Goal: Task Accomplishment & Management: Complete application form

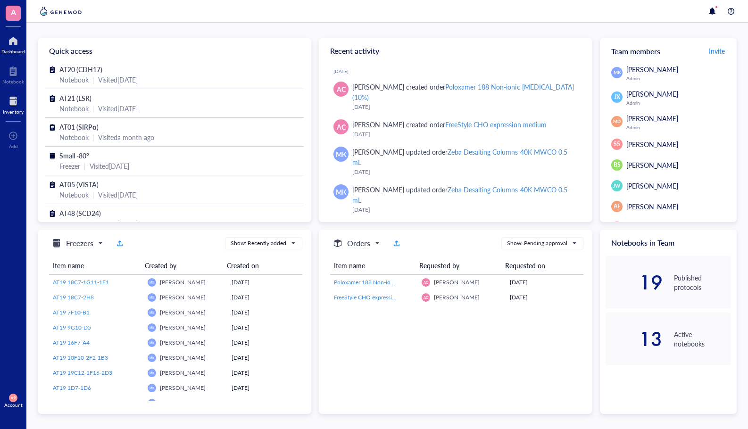
click at [9, 105] on div at bounding box center [13, 101] width 21 height 15
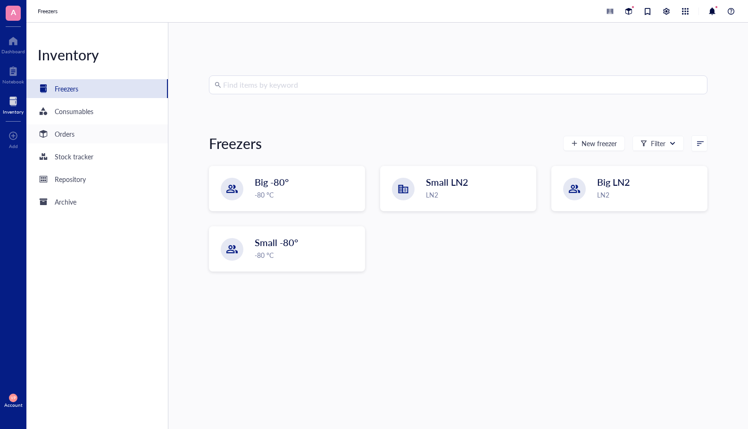
click at [74, 140] on div "Orders" at bounding box center [96, 133] width 141 height 19
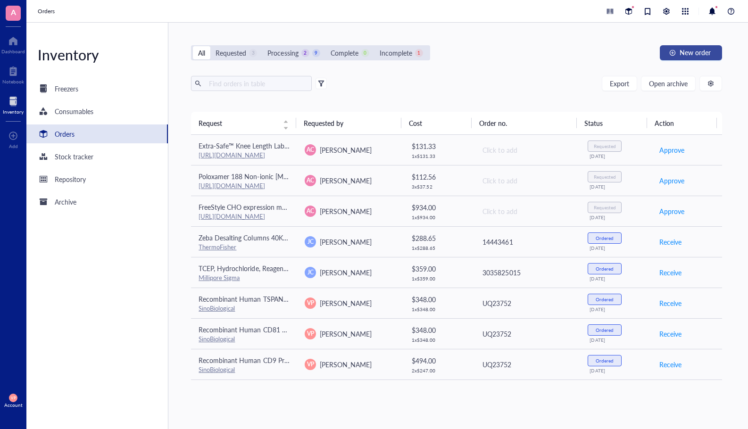
click at [690, 50] on span "New order" at bounding box center [695, 53] width 31 height 8
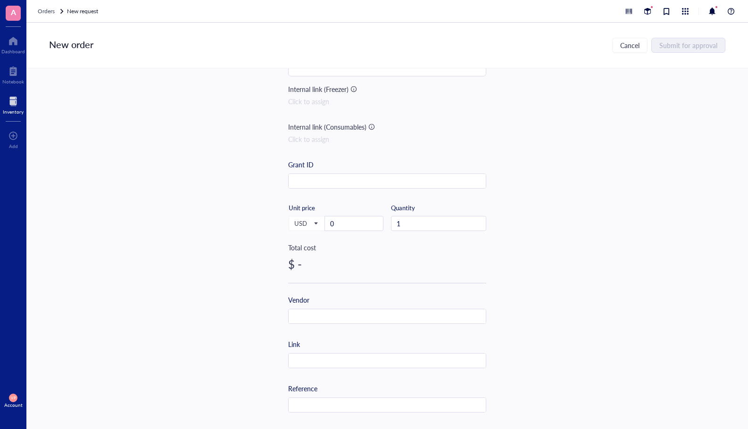
scroll to position [94, 0]
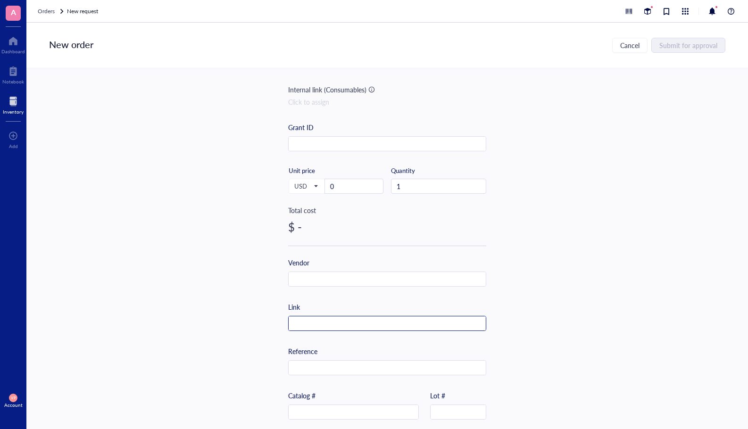
paste input "[URL][DOMAIN_NAME]"
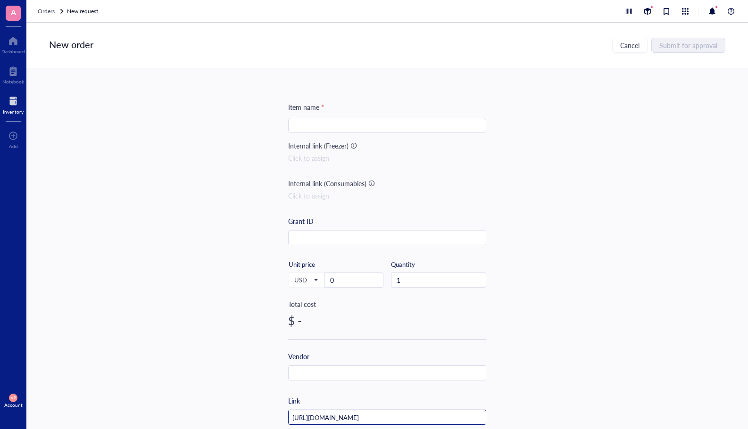
scroll to position [0, 0]
type input "[URL][DOMAIN_NAME]"
click at [335, 128] on input "search" at bounding box center [387, 126] width 187 height 14
paste input "Human ILDR2 Protein (ILD-HM202)"
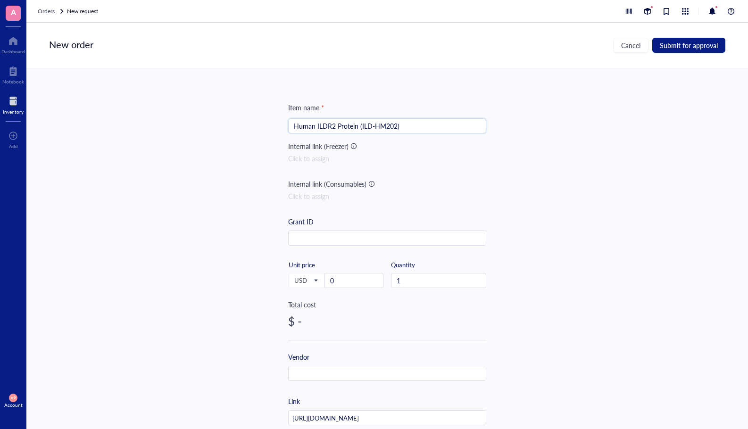
drag, startPoint x: 400, startPoint y: 125, endPoint x: 356, endPoint y: 127, distance: 44.4
click at [356, 127] on input "Human ILDR2 Protein (ILD-HM202)" at bounding box center [387, 126] width 187 height 14
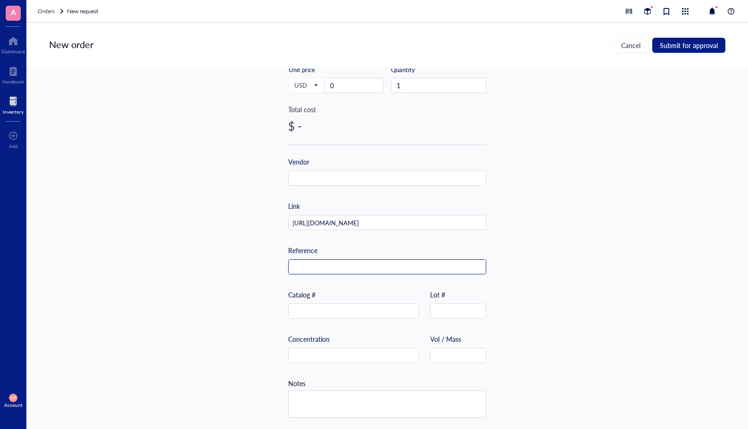
scroll to position [199, 0]
type input "Human ILDR2 Protein"
click at [332, 304] on input "text" at bounding box center [354, 311] width 130 height 15
paste input "(ILD-HM202)"
click at [294, 308] on input "(ILD-HM202)" at bounding box center [354, 311] width 130 height 15
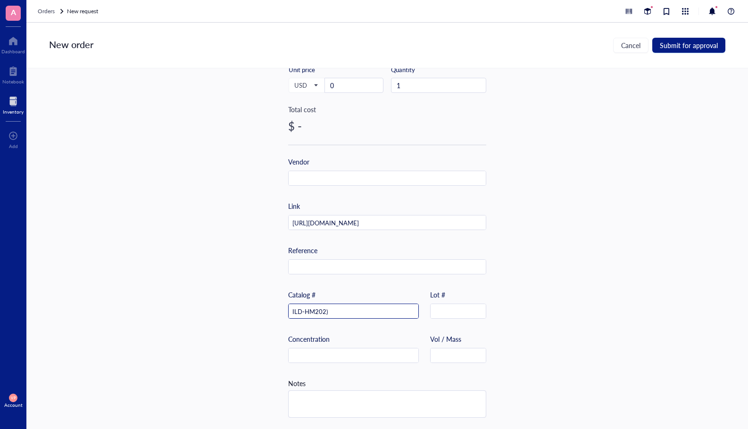
click at [336, 307] on input "ILD-HM202)" at bounding box center [354, 311] width 130 height 15
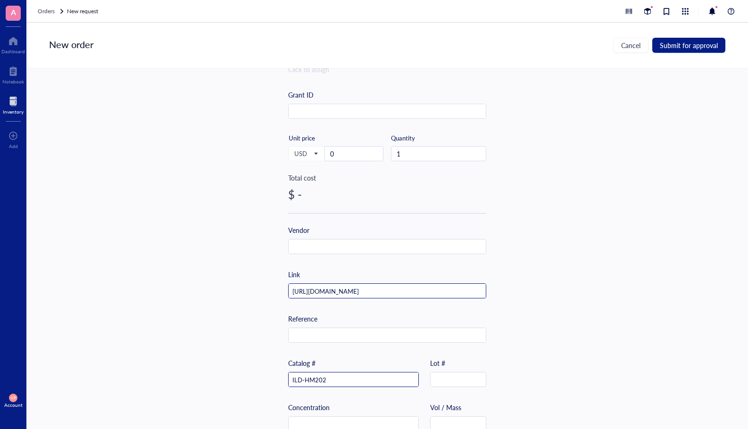
scroll to position [105, 0]
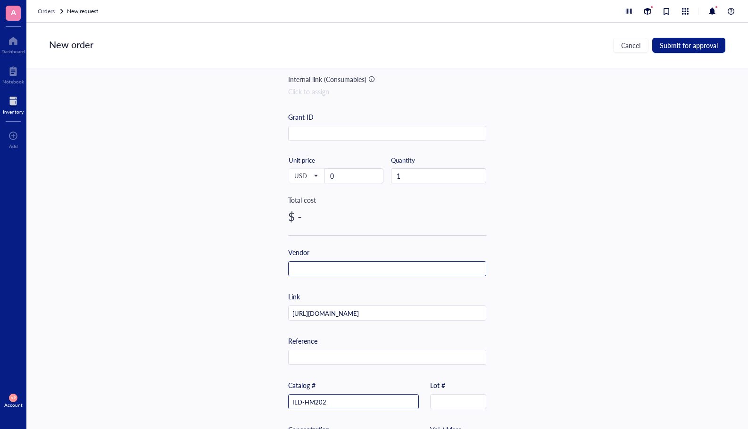
type input "ILD-HM202"
click at [343, 268] on input "text" at bounding box center [387, 269] width 197 height 15
type input "Kactus"
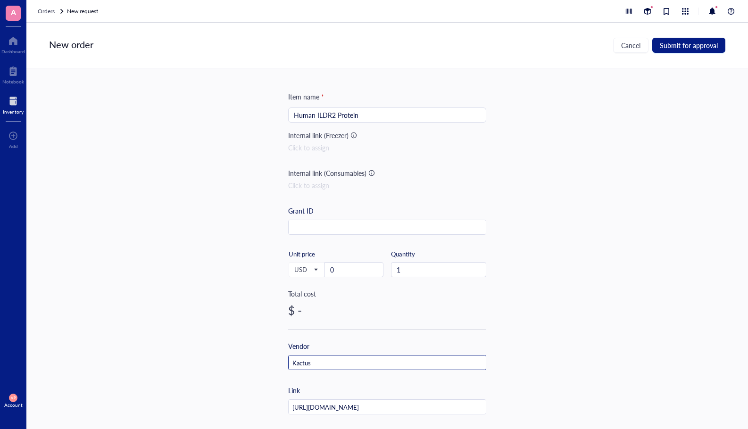
scroll to position [10, 0]
click at [339, 272] on input "0" at bounding box center [354, 270] width 58 height 14
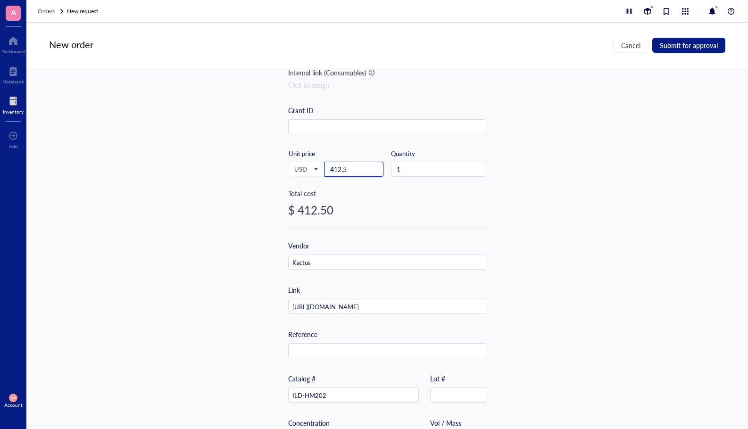
scroll to position [0, 0]
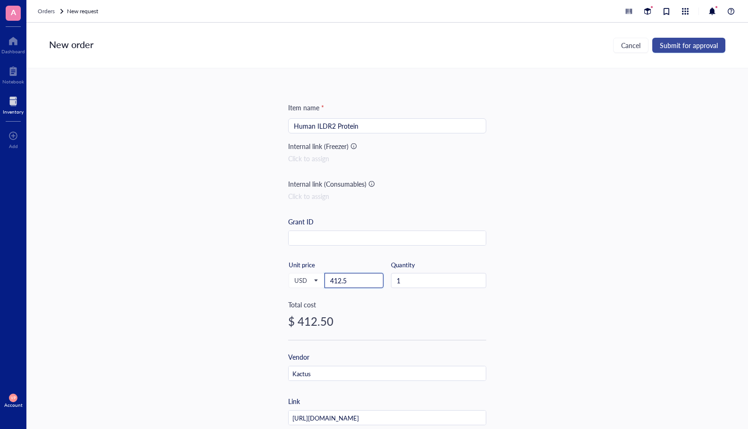
type input "412.5"
click at [692, 46] on span "Submit for approval" at bounding box center [689, 45] width 58 height 8
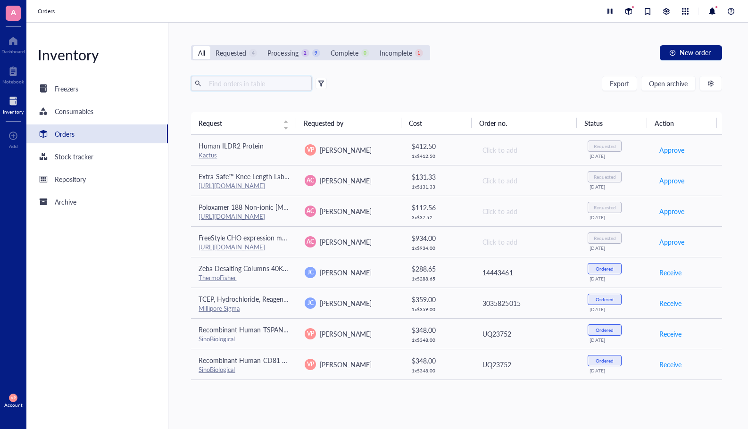
click at [239, 83] on input "text" at bounding box center [256, 83] width 103 height 14
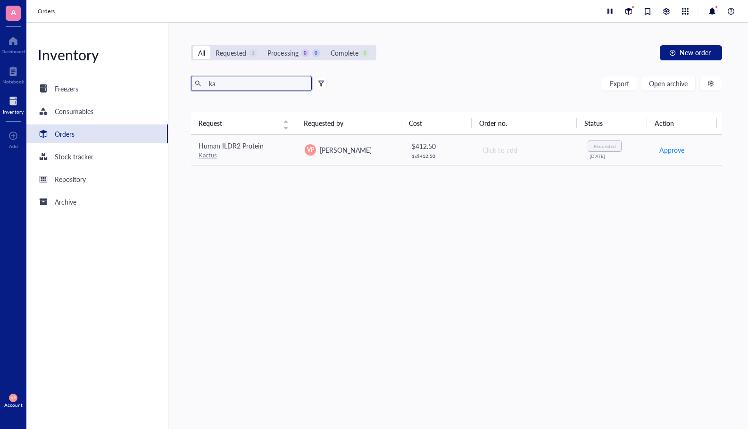
type input "k"
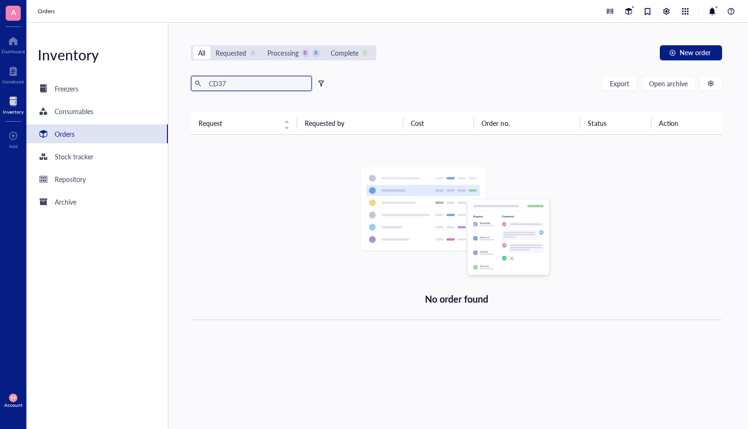
click at [236, 83] on input "CD37" at bounding box center [256, 83] width 103 height 14
click at [228, 85] on input "CD37" at bounding box center [256, 83] width 103 height 14
click at [197, 82] on div at bounding box center [198, 83] width 7 height 7
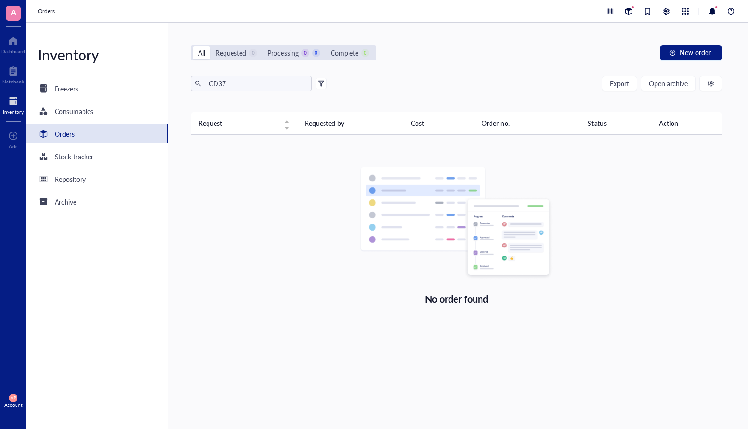
click at [197, 82] on div at bounding box center [198, 83] width 7 height 7
click at [198, 83] on div at bounding box center [198, 83] width 7 height 7
type input "C"
click at [228, 84] on input "CD73 protein" at bounding box center [256, 83] width 103 height 14
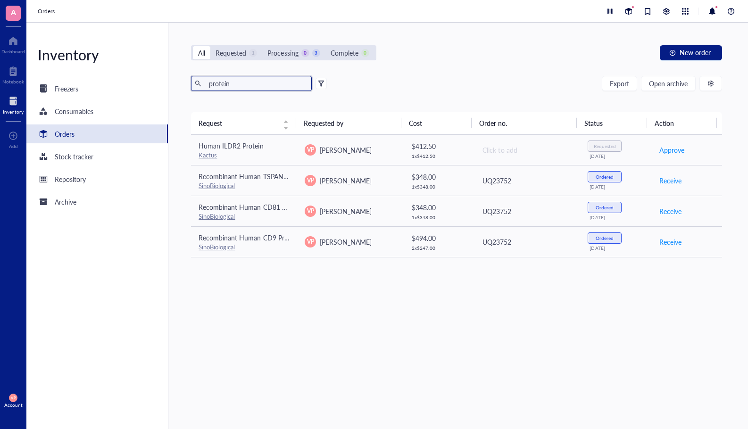
click at [244, 84] on input "protein" at bounding box center [256, 83] width 103 height 14
click at [708, 83] on div "button" at bounding box center [710, 83] width 7 height 7
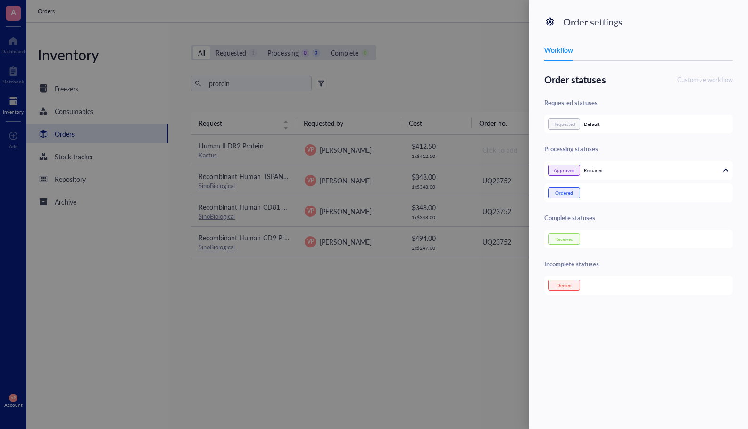
click at [346, 275] on div at bounding box center [374, 214] width 748 height 429
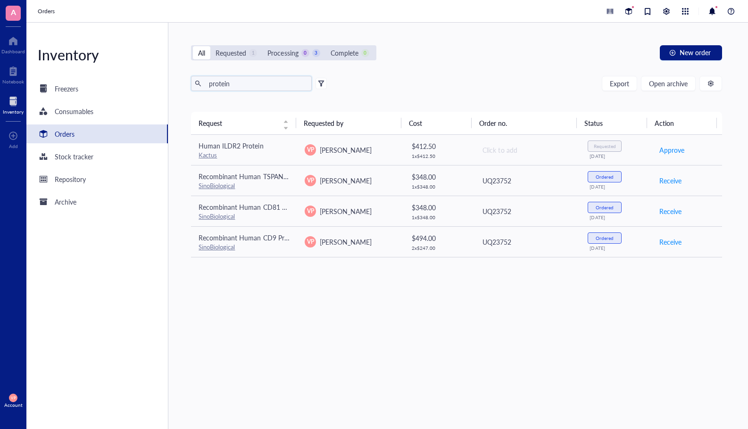
click at [232, 84] on input "protein" at bounding box center [256, 83] width 103 height 14
type input "p"
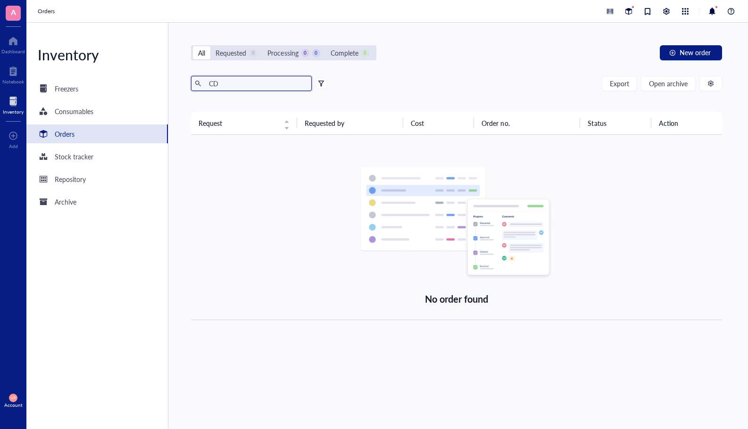
type input "C"
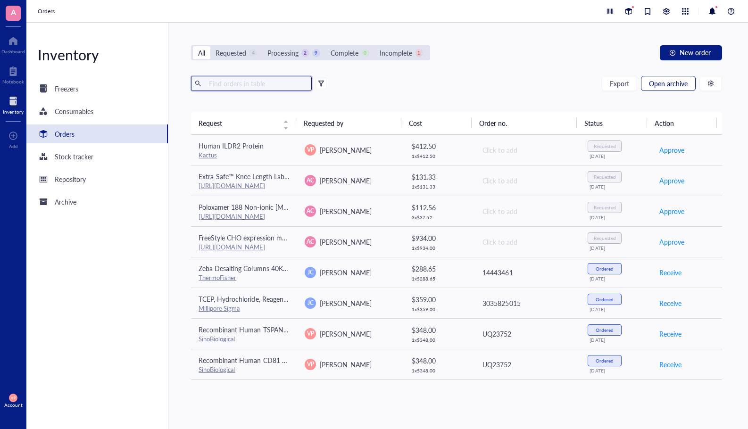
click at [674, 87] on span "Open archive" at bounding box center [668, 84] width 39 height 8
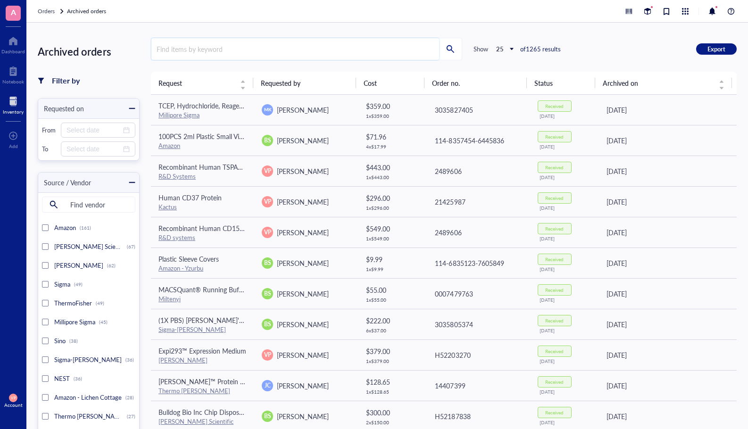
click at [184, 50] on input "search" at bounding box center [295, 49] width 288 height 22
type input "CD37"
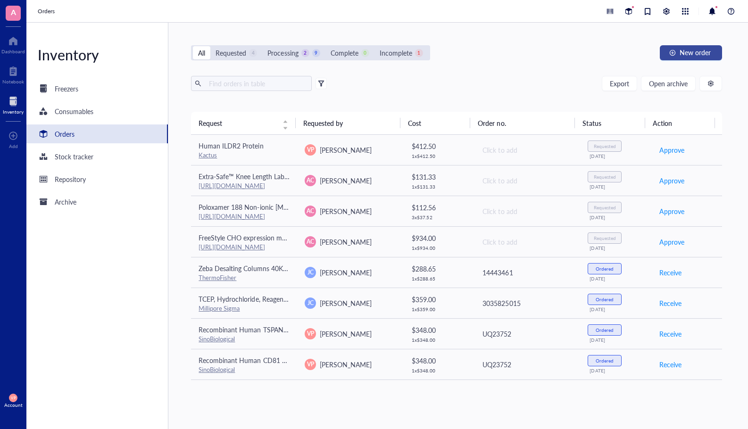
click at [697, 49] on span "New order" at bounding box center [695, 53] width 31 height 8
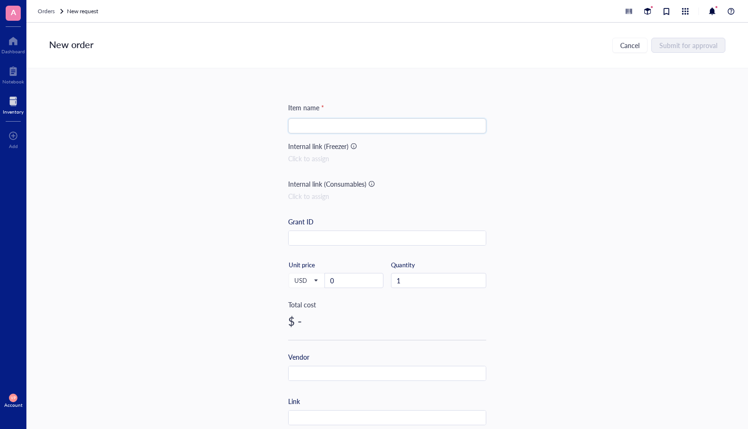
paste input "Recombinant Human ILDR1 Fc Chimera Protein, CF"
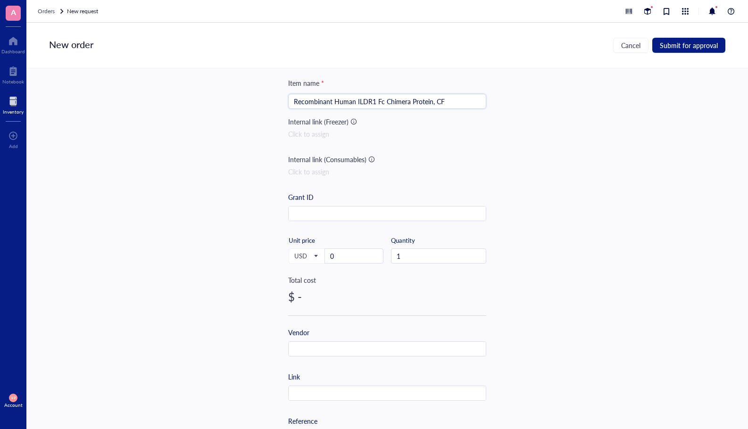
scroll to position [47, 0]
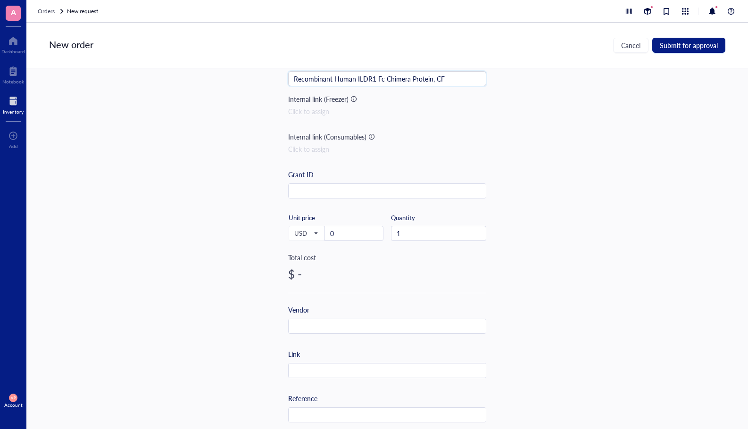
type input "Recombinant Human ILDR1 Fc Chimera Protein, CF"
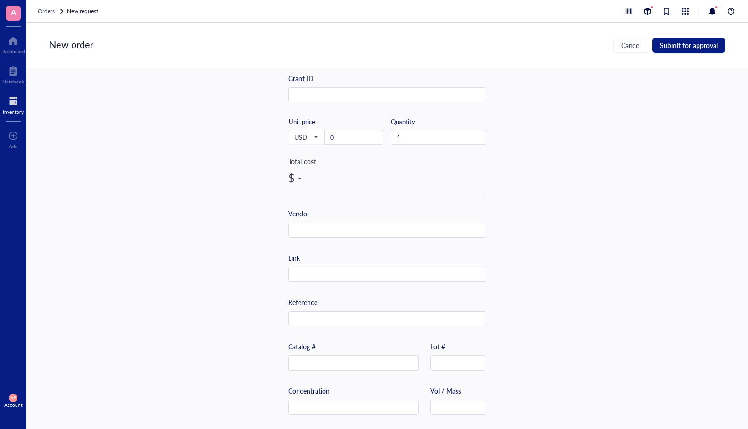
scroll to position [189, 0]
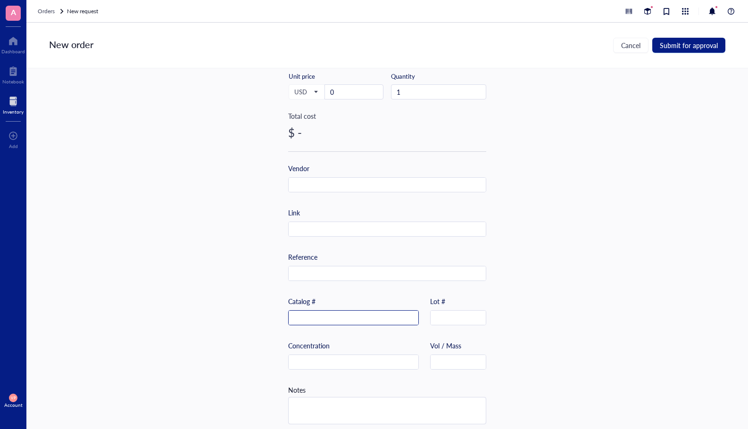
paste input "10152-D1-050"
type input "10152-D1-050"
paste input "[URL][DOMAIN_NAME]"
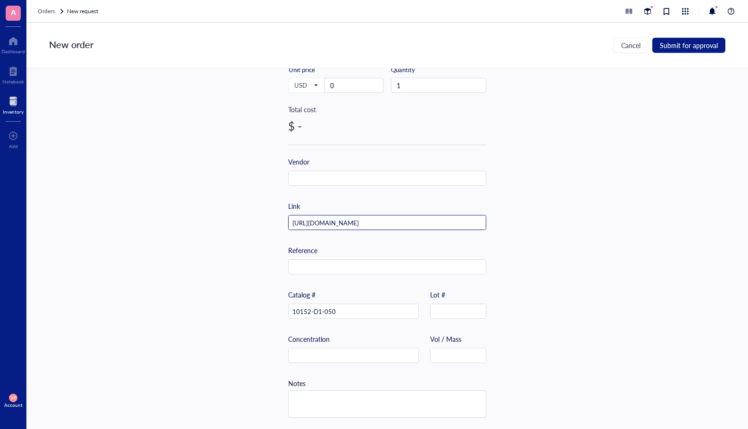
scroll to position [152, 0]
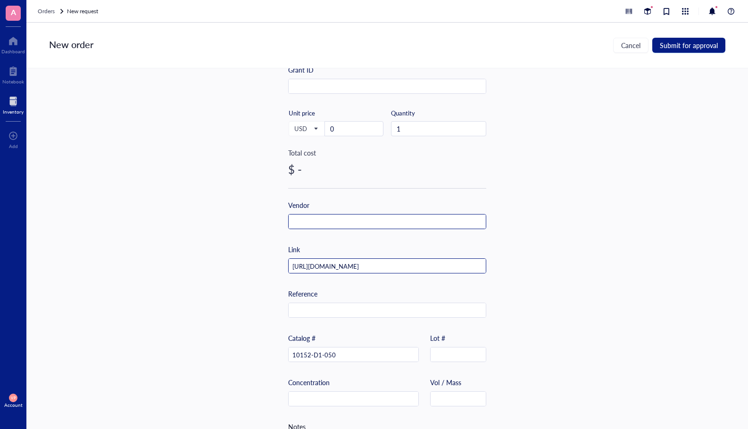
type input "[URL][DOMAIN_NAME]"
click at [350, 224] on input "text" at bounding box center [387, 222] width 197 height 15
type input "R&D Systems"
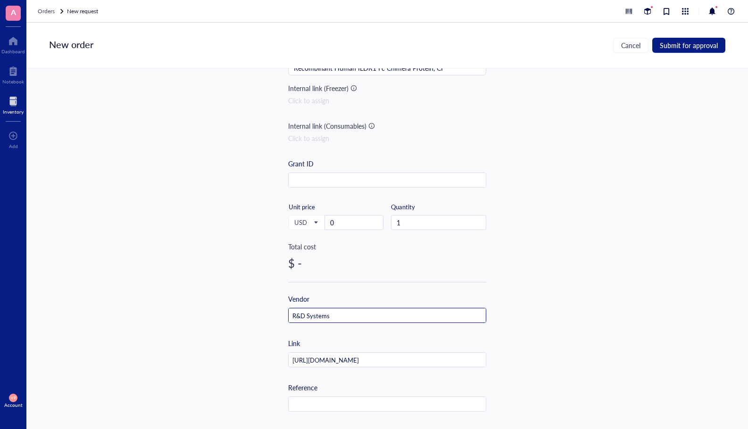
scroll to position [58, 0]
click at [356, 220] on input "0" at bounding box center [354, 223] width 58 height 14
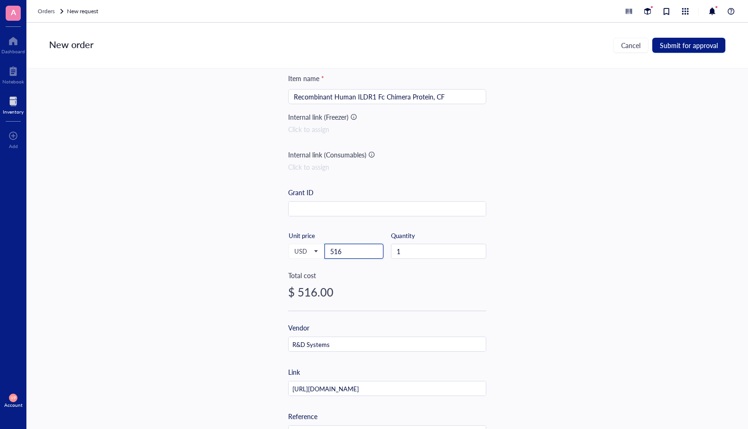
scroll to position [0, 0]
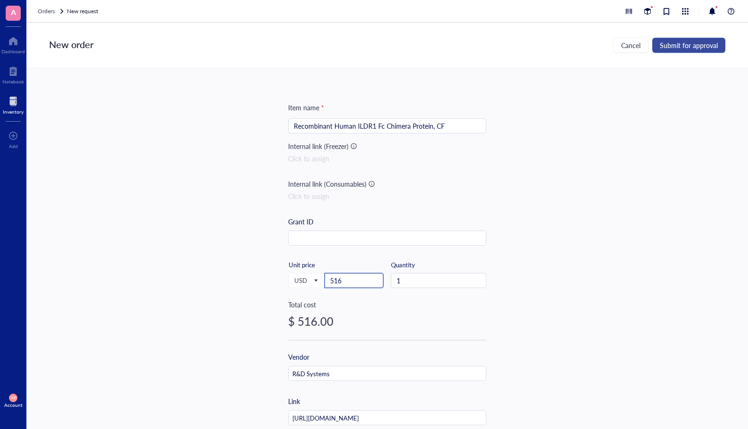
type input "516"
click at [691, 47] on span "Submit for approval" at bounding box center [689, 45] width 58 height 8
